Goal: Find specific page/section: Find specific page/section

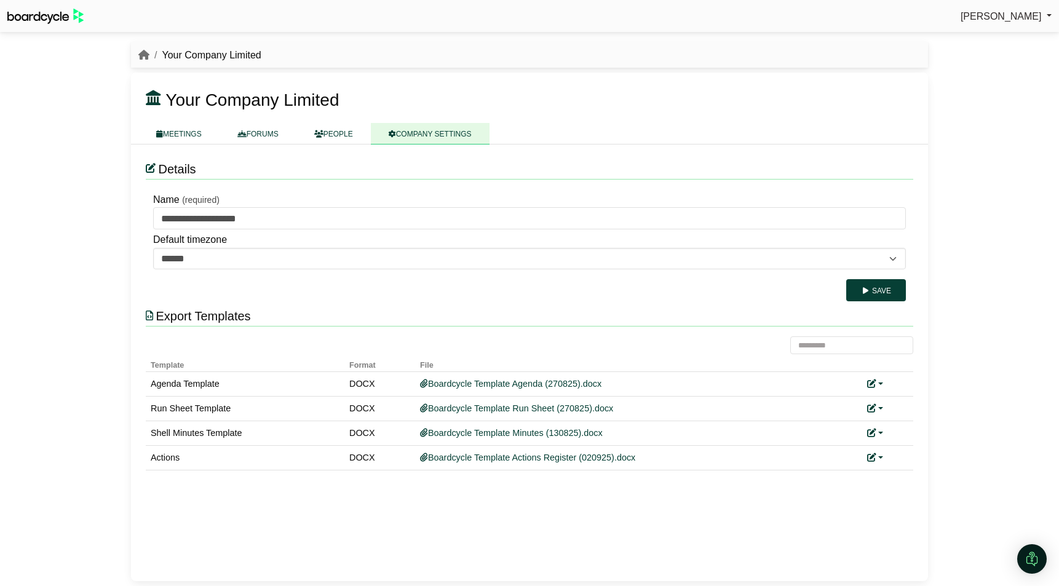
click at [1026, 14] on span "Richard Conway" at bounding box center [1000, 16] width 81 height 10
click at [1006, 131] on div "Richard Conway Sign Out Your Company Limited Your Company Limited" at bounding box center [529, 293] width 1059 height 586
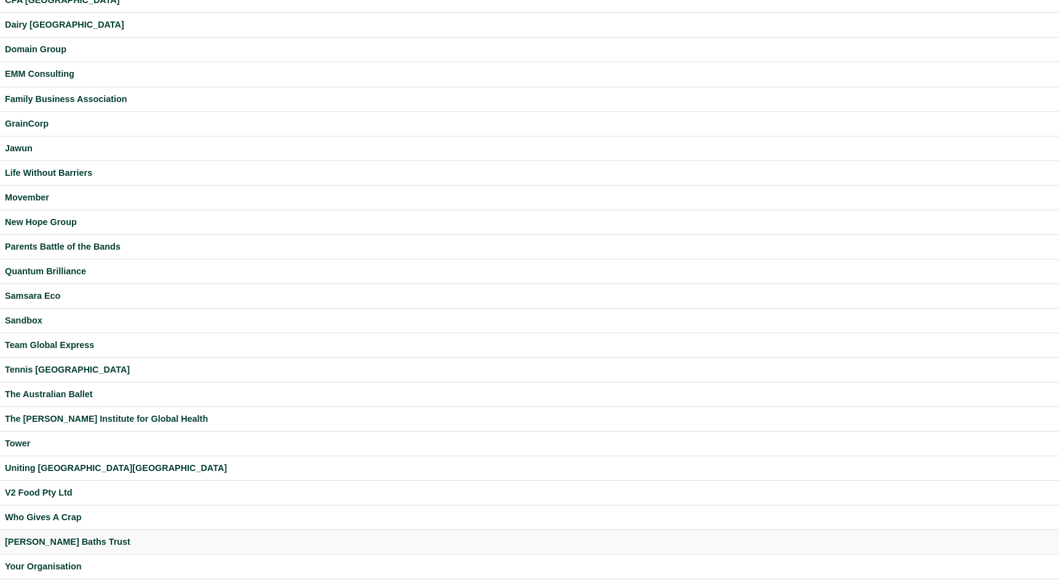
scroll to position [149, 0]
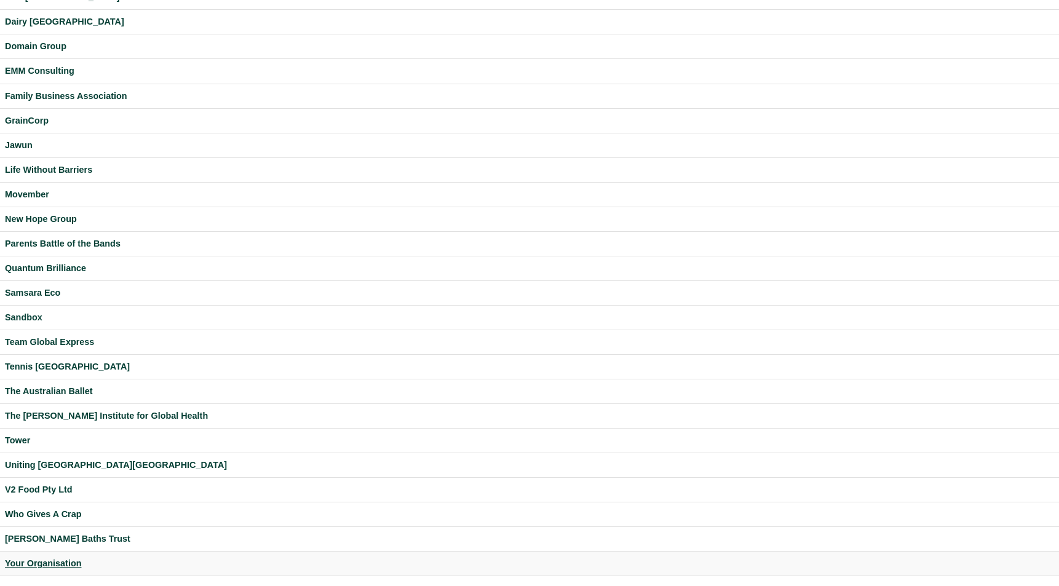
click at [57, 562] on div "Your Organisation" at bounding box center [529, 563] width 1049 height 14
